Goal: Task Accomplishment & Management: Manage account settings

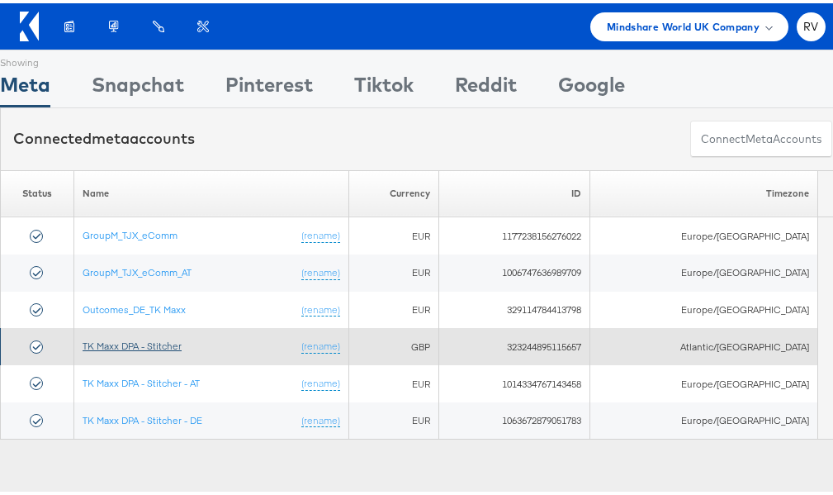
click at [159, 340] on link "TK Maxx DPA - Stitcher" at bounding box center [132, 342] width 99 height 12
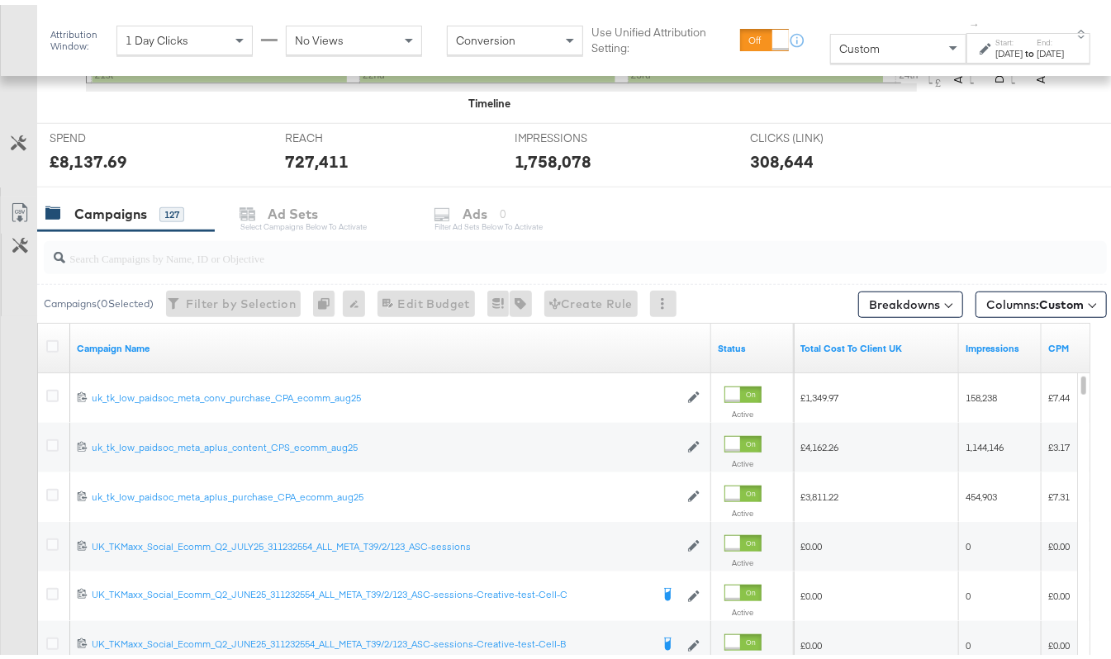
scroll to position [813, 0]
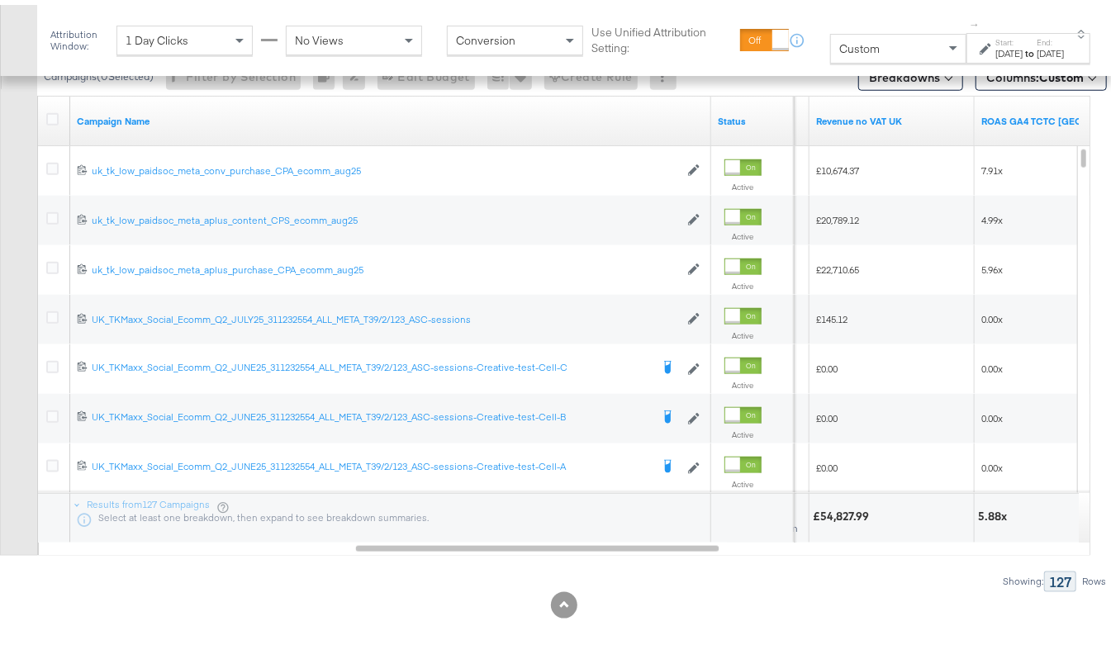
drag, startPoint x: 662, startPoint y: 544, endPoint x: 724, endPoint y: 569, distance: 67.0
click at [724, 569] on div "Showing: 127 Rows" at bounding box center [553, 577] width 1107 height 21
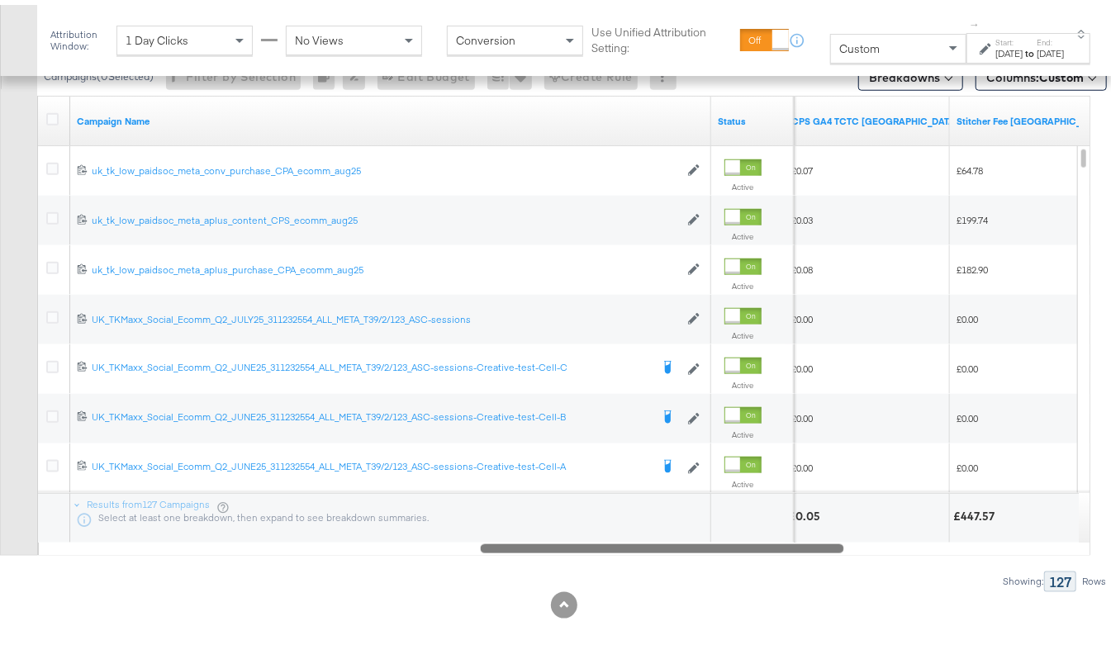
drag, startPoint x: 668, startPoint y: 544, endPoint x: 814, endPoint y: 552, distance: 146.4
click at [814, 552] on div "Campaigns ( 0 Selected) Filter by Selection Filter 0 campaigns 0 Rename 0 campa…" at bounding box center [553, 292] width 1107 height 587
